Goal: Information Seeking & Learning: Understand process/instructions

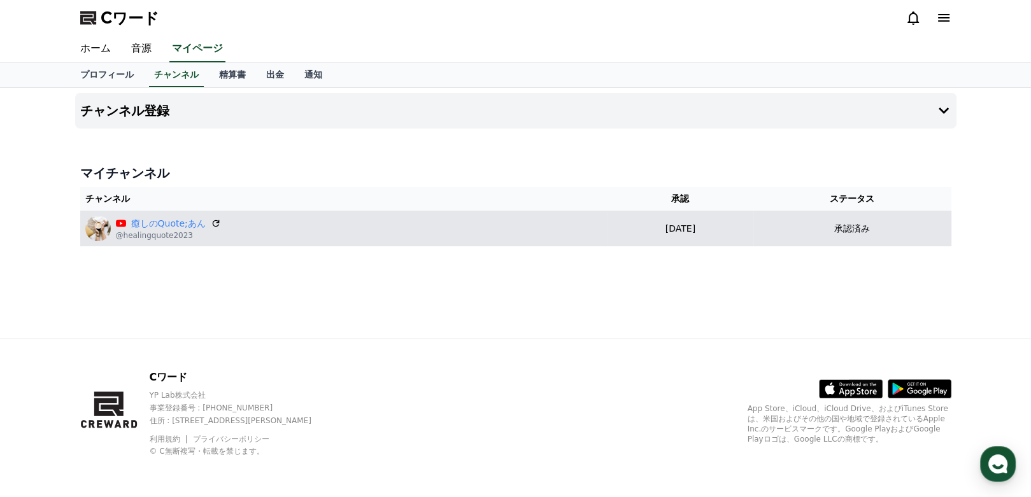
click at [89, 216] on img at bounding box center [97, 228] width 25 height 25
click at [131, 217] on link "癒しのQuote;あん" at bounding box center [168, 223] width 74 height 13
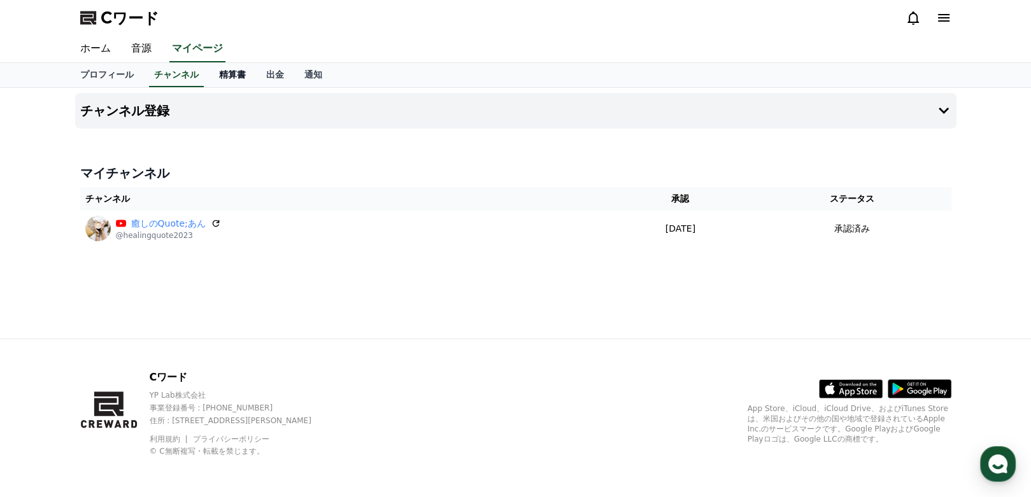
click at [219, 69] on font "精算書" at bounding box center [232, 74] width 27 height 10
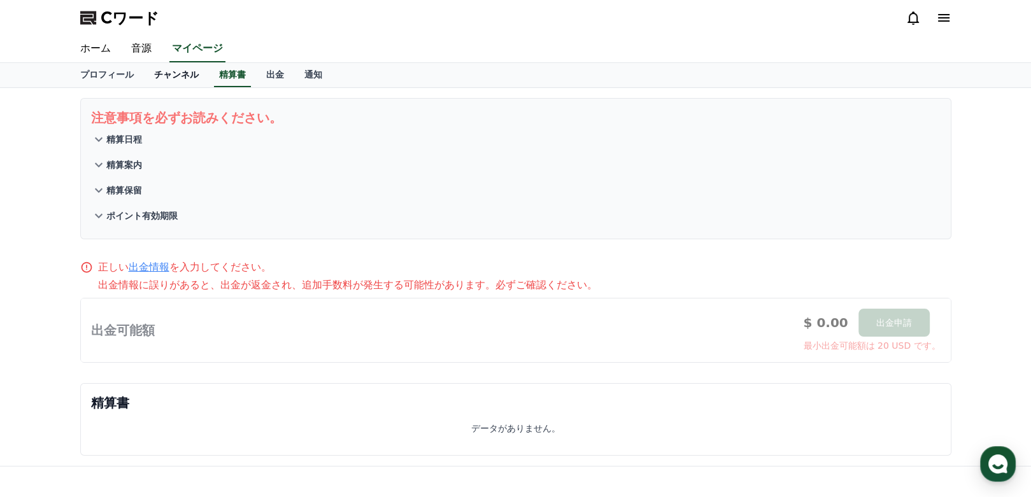
click at [154, 69] on font "チャンネル" at bounding box center [176, 74] width 45 height 10
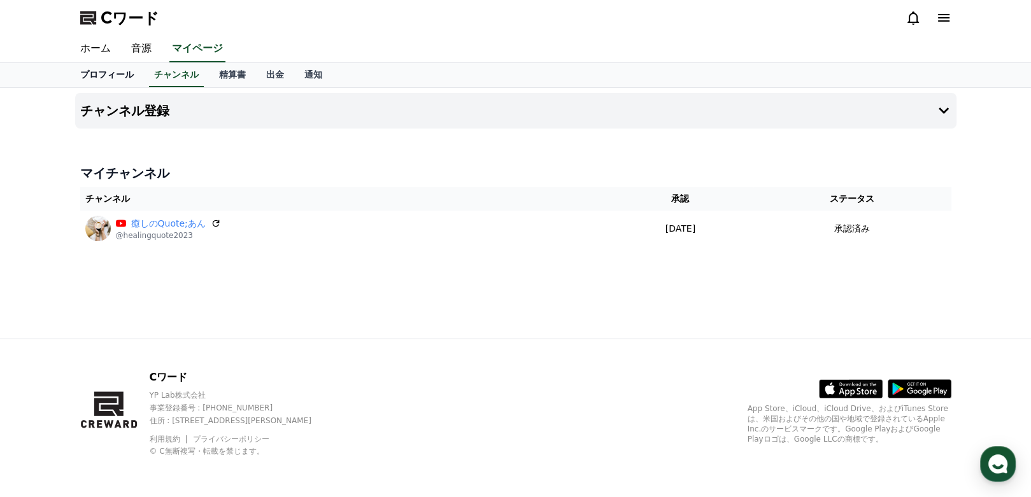
click at [89, 69] on font "プロフィール" at bounding box center [106, 74] width 53 height 10
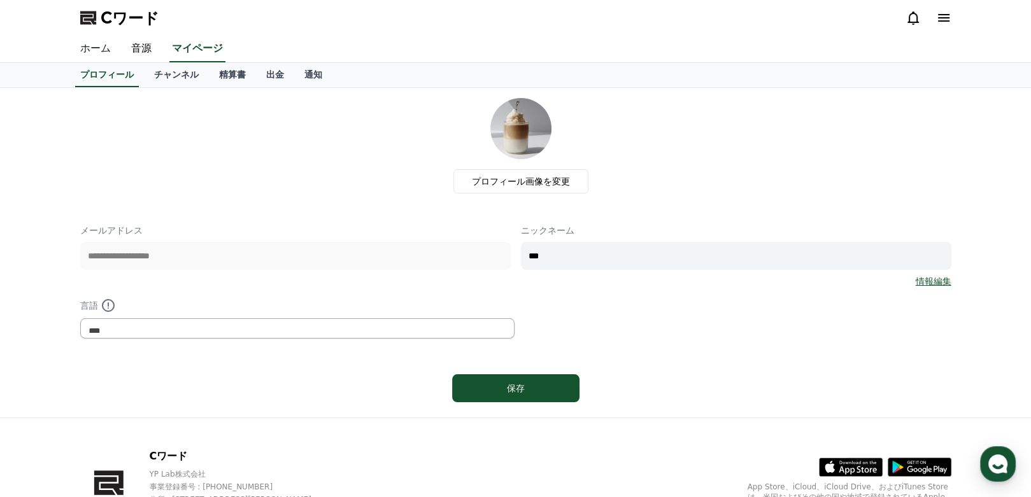
click at [85, 36] on link "ホーム" at bounding box center [95, 49] width 51 height 27
click at [121, 36] on link "音源" at bounding box center [141, 49] width 41 height 27
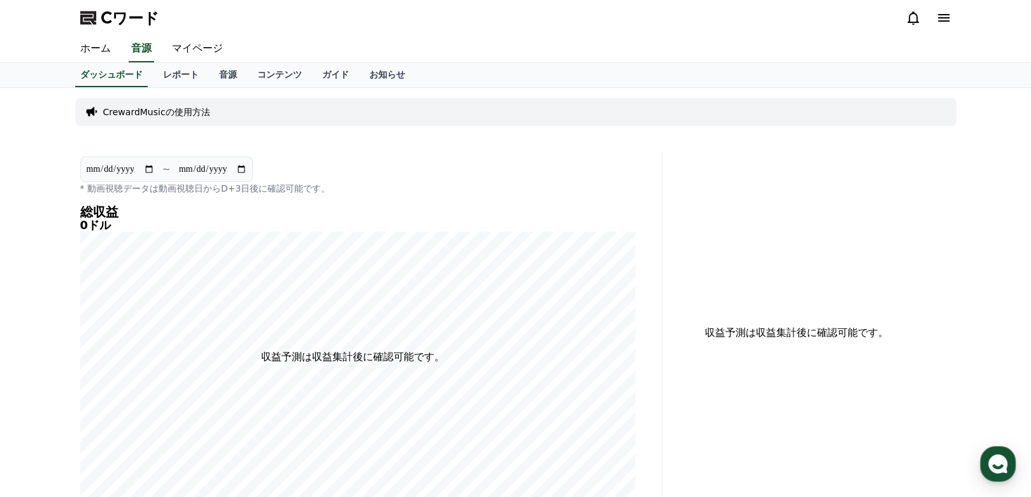
click at [142, 106] on p "CrewardMusicの使用方法" at bounding box center [156, 112] width 107 height 13
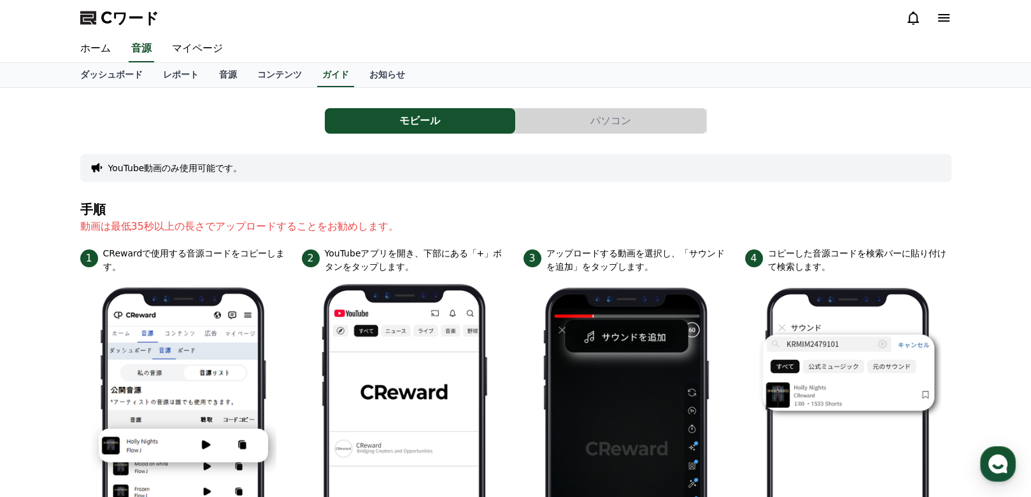
click at [609, 108] on button "パソコン" at bounding box center [611, 120] width 190 height 25
